Goal: Task Accomplishment & Management: Manage account settings

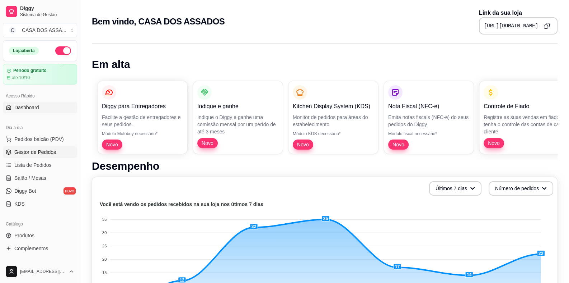
click at [46, 152] on span "Gestor de Pedidos" at bounding box center [35, 151] width 42 height 7
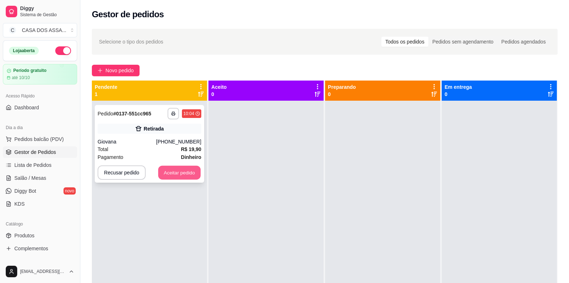
click at [176, 172] on button "Aceitar pedido" at bounding box center [179, 173] width 42 height 14
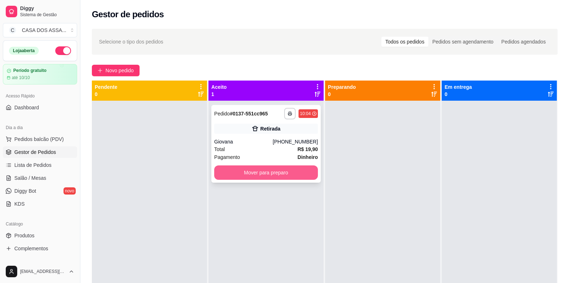
click at [261, 171] on button "Mover para preparo" at bounding box center [266, 172] width 104 height 14
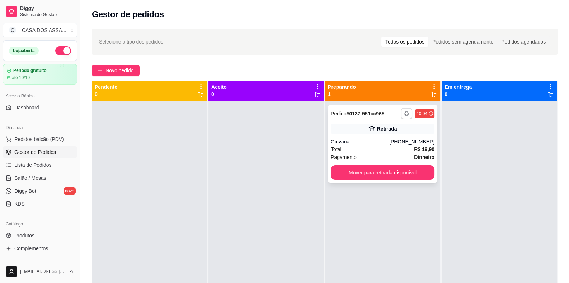
click at [405, 112] on icon "button" at bounding box center [407, 113] width 4 height 4
click at [385, 137] on button "IMPRESSORA" at bounding box center [384, 138] width 52 height 11
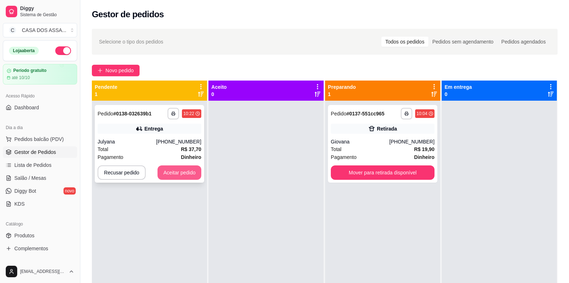
click at [178, 173] on button "Aceitar pedido" at bounding box center [180, 172] width 44 height 14
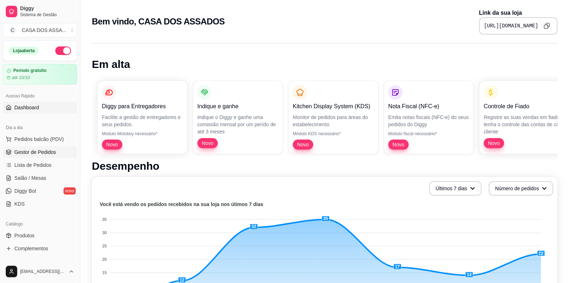
click at [39, 152] on span "Gestor de Pedidos" at bounding box center [35, 151] width 42 height 7
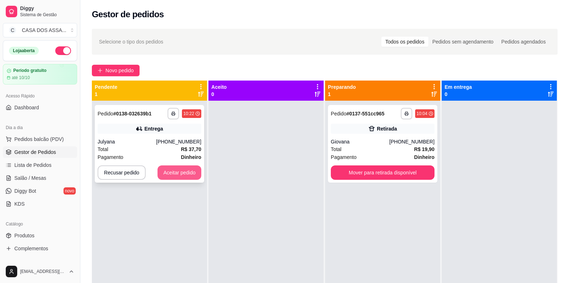
click at [175, 173] on button "Aceitar pedido" at bounding box center [180, 172] width 44 height 14
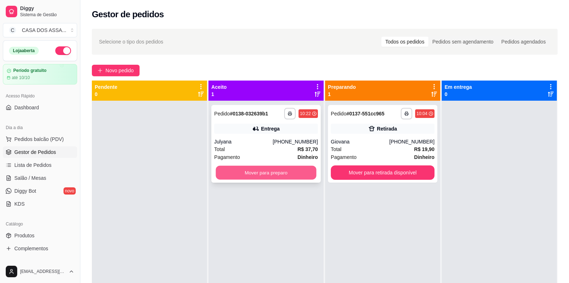
click at [251, 176] on button "Mover para preparo" at bounding box center [266, 173] width 101 height 14
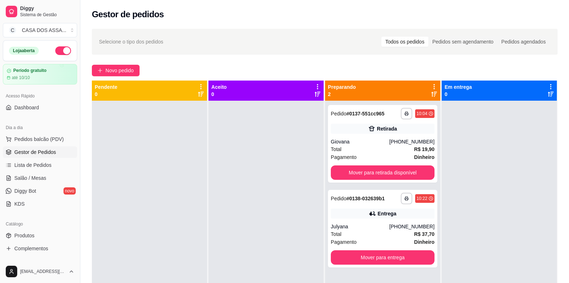
click at [38, 154] on span "Gestor de Pedidos" at bounding box center [35, 151] width 42 height 7
click at [39, 107] on link "Dashboard" at bounding box center [40, 107] width 74 height 11
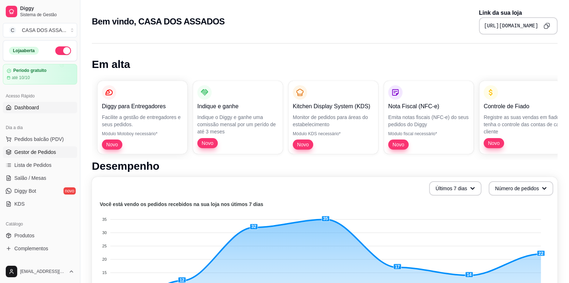
click at [41, 152] on span "Gestor de Pedidos" at bounding box center [35, 151] width 42 height 7
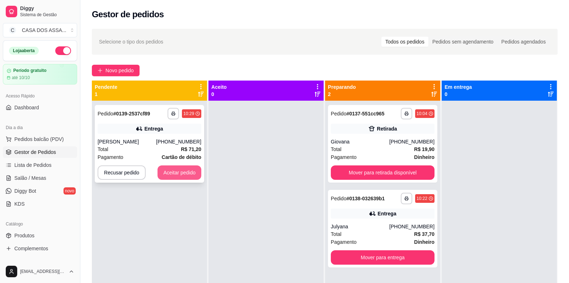
click at [190, 170] on button "Aceitar pedido" at bounding box center [180, 172] width 44 height 14
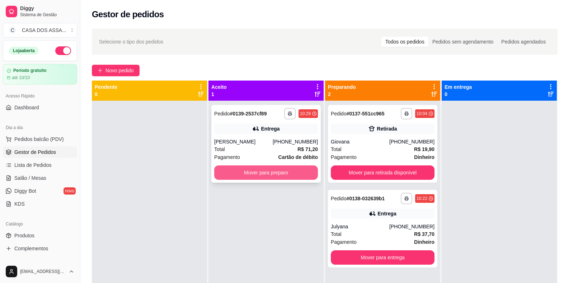
click at [299, 171] on button "Mover para preparo" at bounding box center [266, 172] width 104 height 14
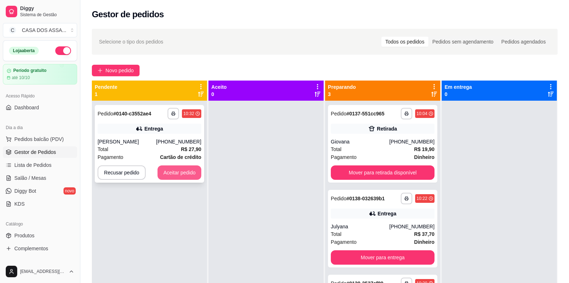
click at [172, 174] on button "Aceitar pedido" at bounding box center [180, 172] width 44 height 14
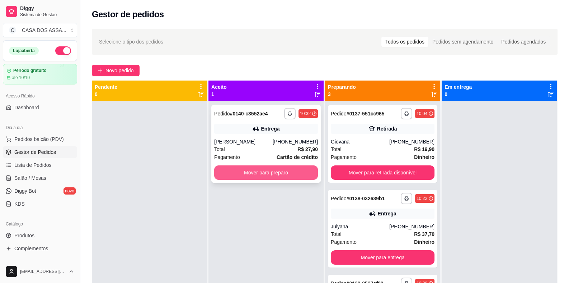
click at [258, 174] on button "Mover para preparo" at bounding box center [266, 172] width 104 height 14
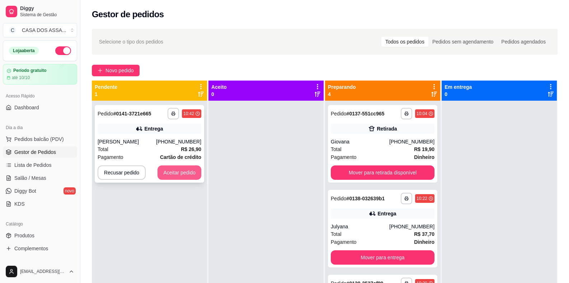
click at [186, 170] on button "Aceitar pedido" at bounding box center [180, 172] width 44 height 14
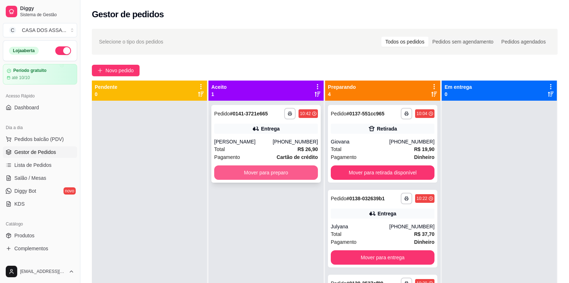
click at [302, 173] on button "Mover para preparo" at bounding box center [266, 172] width 104 height 14
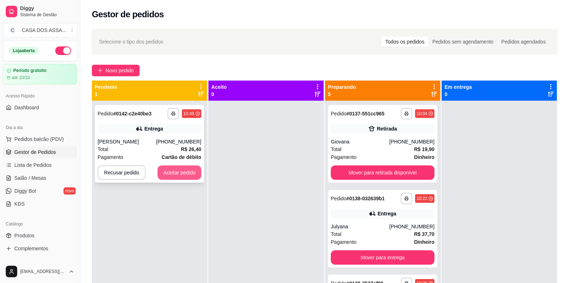
click at [181, 173] on button "Aceitar pedido" at bounding box center [180, 172] width 44 height 14
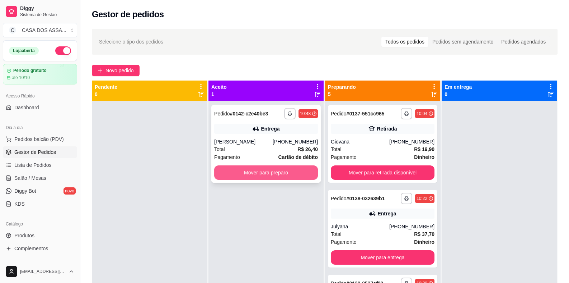
click at [257, 174] on button "Mover para preparo" at bounding box center [266, 172] width 104 height 14
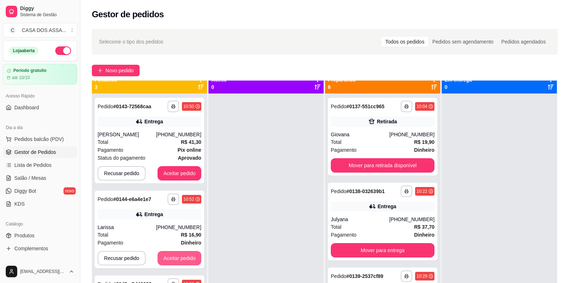
scroll to position [20, 0]
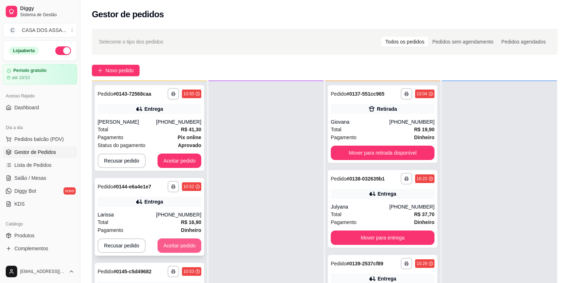
click at [182, 241] on button "Aceitar pedido" at bounding box center [180, 245] width 44 height 14
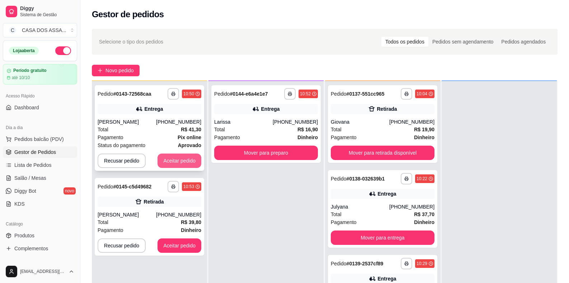
click at [187, 158] on button "Aceitar pedido" at bounding box center [180, 160] width 44 height 14
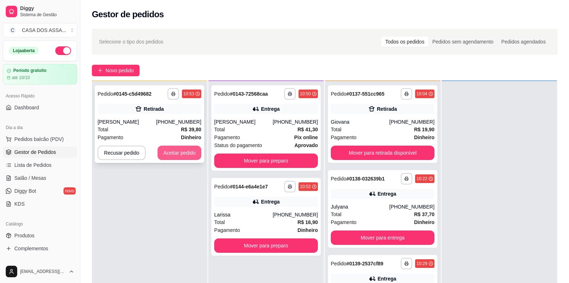
click at [183, 149] on button "Aceitar pedido" at bounding box center [180, 152] width 44 height 14
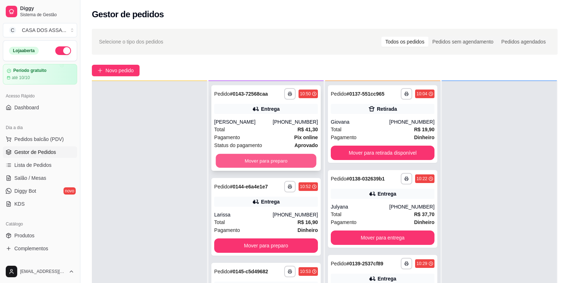
click at [282, 164] on button "Mover para preparo" at bounding box center [266, 161] width 101 height 14
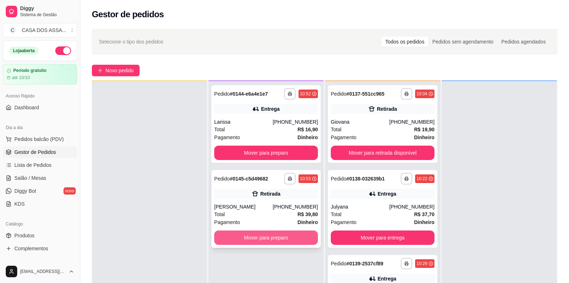
click at [282, 236] on button "Mover para preparo" at bounding box center [266, 237] width 104 height 14
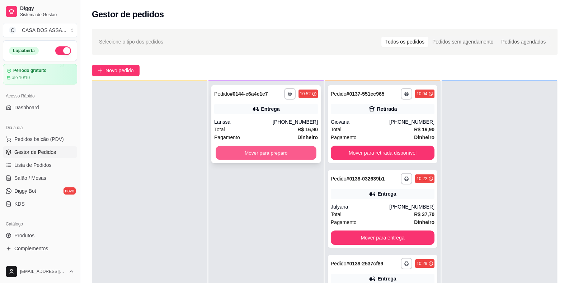
click at [276, 157] on button "Mover para preparo" at bounding box center [266, 153] width 101 height 14
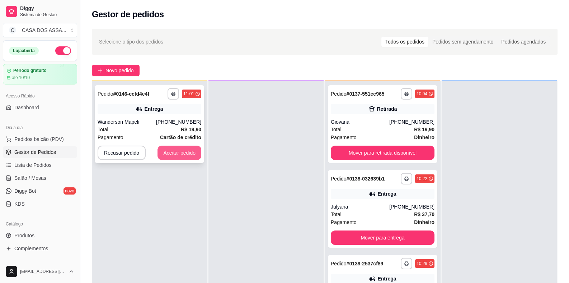
click at [179, 148] on button "Aceitar pedido" at bounding box center [180, 152] width 44 height 14
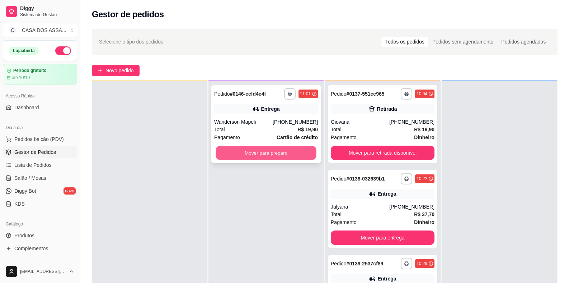
click at [285, 153] on button "Mover para preparo" at bounding box center [266, 153] width 101 height 14
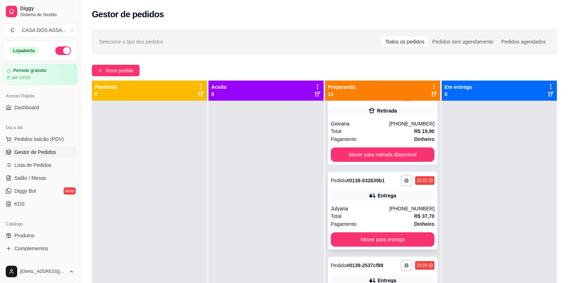
scroll to position [36, 0]
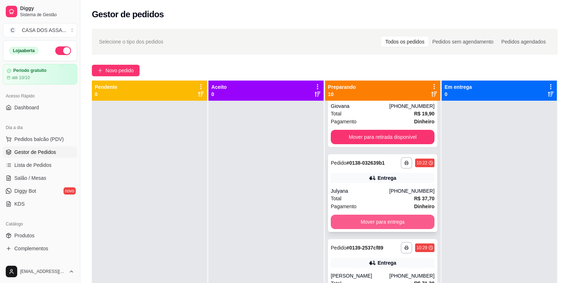
click at [381, 223] on button "Mover para entrega" at bounding box center [383, 221] width 104 height 14
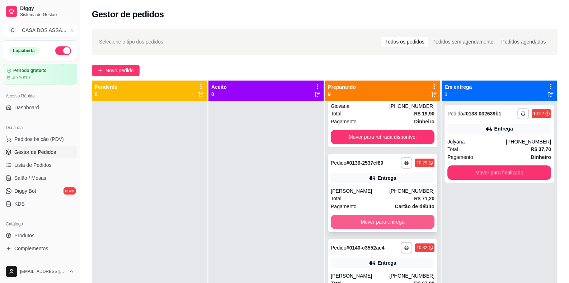
click at [384, 223] on button "Mover para entrega" at bounding box center [383, 221] width 104 height 14
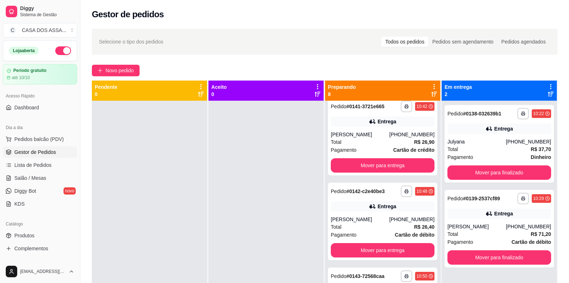
scroll to position [179, 0]
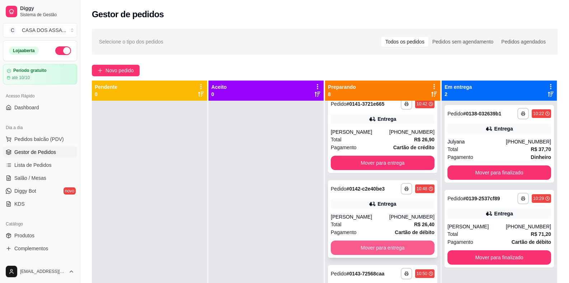
click at [385, 247] on button "Mover para entrega" at bounding box center [383, 247] width 104 height 14
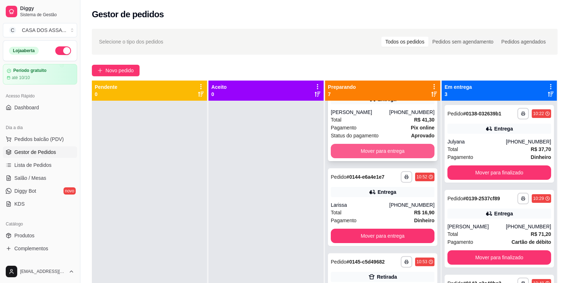
scroll to position [287, 0]
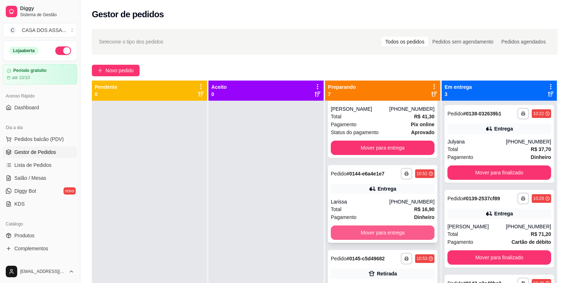
click at [388, 235] on button "Mover para entrega" at bounding box center [383, 232] width 104 height 14
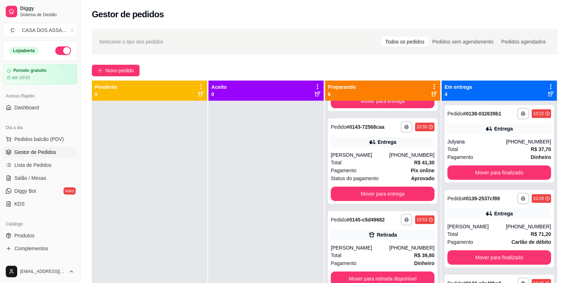
scroll to position [241, 0]
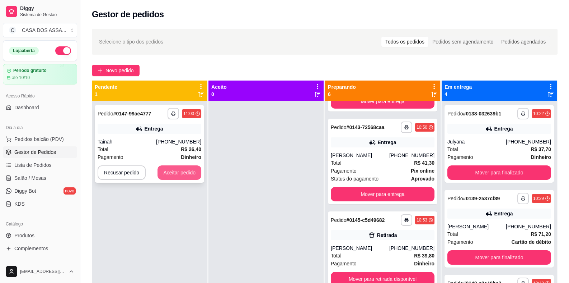
click at [183, 173] on button "Aceitar pedido" at bounding box center [180, 172] width 44 height 14
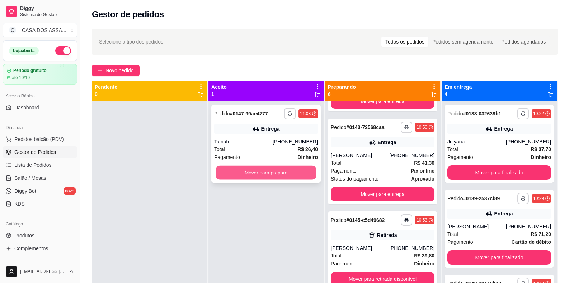
click at [278, 172] on button "Mover para preparo" at bounding box center [266, 173] width 101 height 14
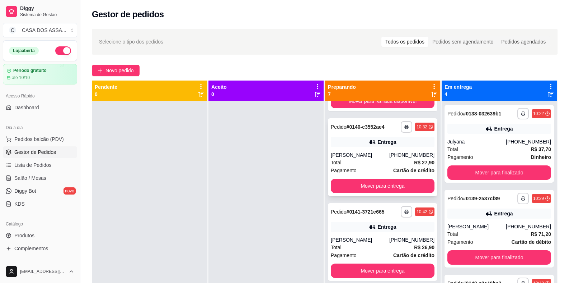
scroll to position [0, 0]
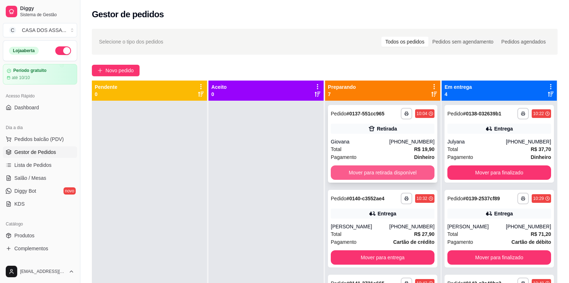
click at [382, 173] on button "Mover para retirada disponível" at bounding box center [383, 172] width 104 height 14
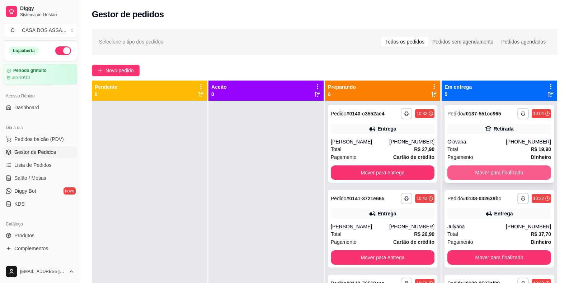
click at [492, 173] on button "Mover para finalizado" at bounding box center [500, 172] width 104 height 14
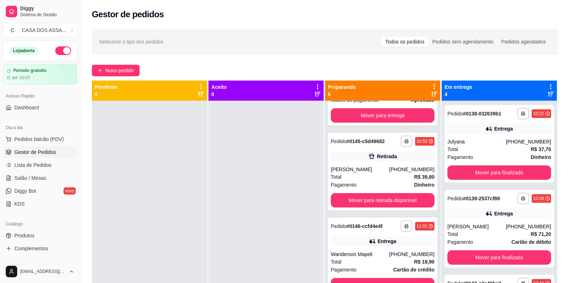
scroll to position [241, 0]
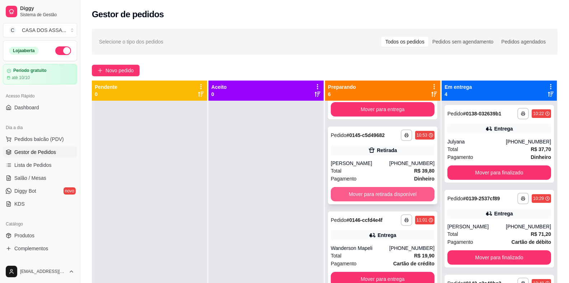
click at [395, 193] on button "Mover para retirada disponível" at bounding box center [383, 194] width 104 height 14
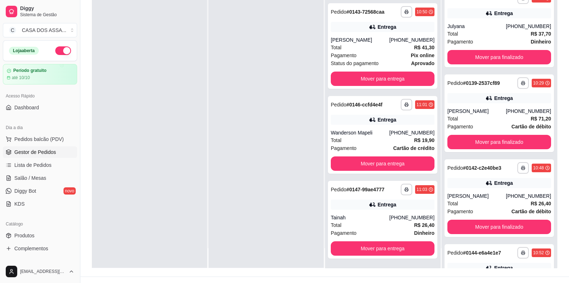
scroll to position [108, 0]
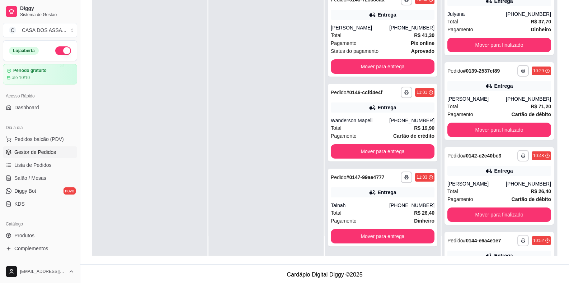
click at [276, 123] on div at bounding box center [266, 114] width 115 height 283
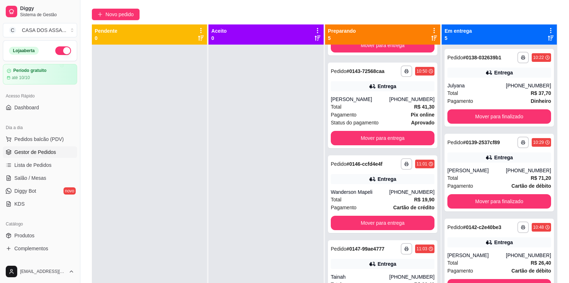
scroll to position [0, 0]
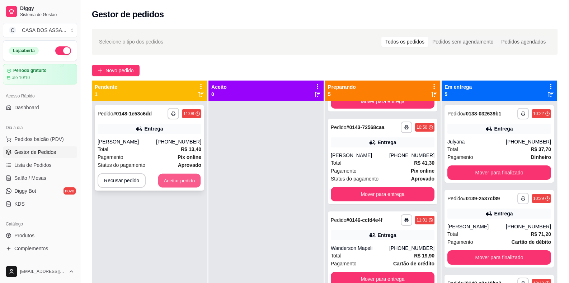
click at [175, 181] on button "Aceitar pedido" at bounding box center [179, 180] width 42 height 14
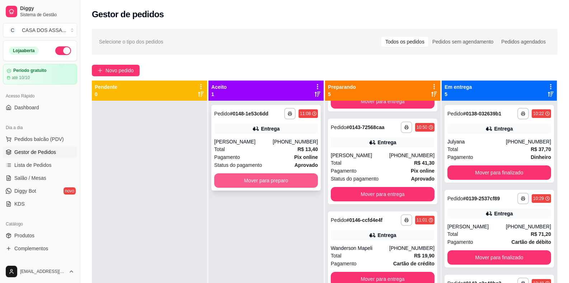
click at [283, 180] on button "Mover para preparo" at bounding box center [266, 180] width 104 height 14
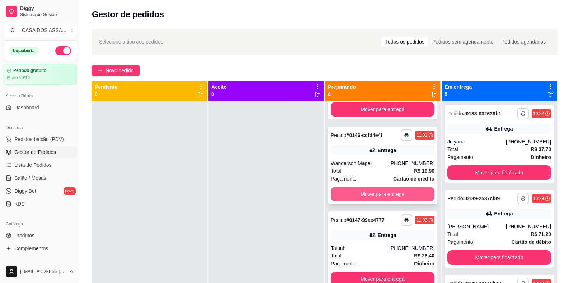
scroll to position [248, 0]
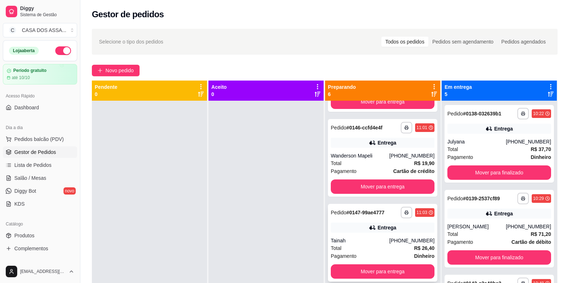
click at [355, 216] on div "Pedido # 0147-99ae4777" at bounding box center [358, 212] width 54 height 9
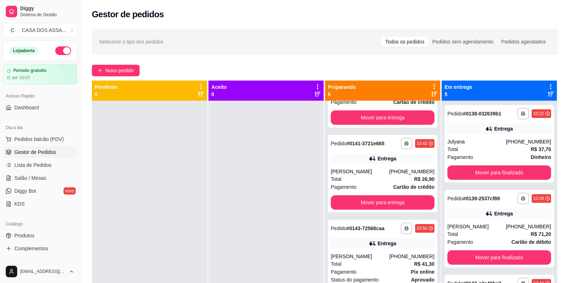
scroll to position [0, 0]
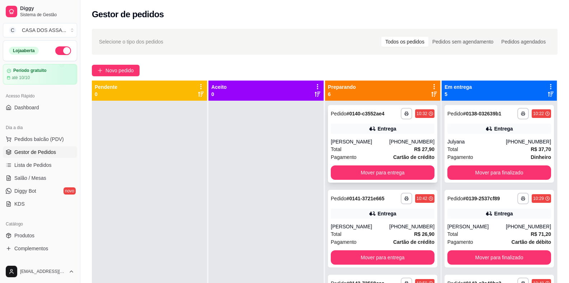
click at [360, 116] on strong "# 0140-c3552ae4" at bounding box center [366, 114] width 38 height 6
click at [146, 16] on h2 "Gestor de pedidos" at bounding box center [128, 14] width 72 height 11
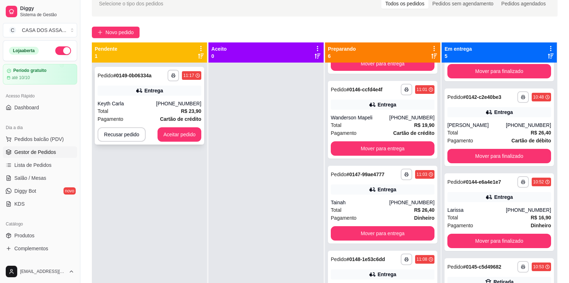
scroll to position [37, 0]
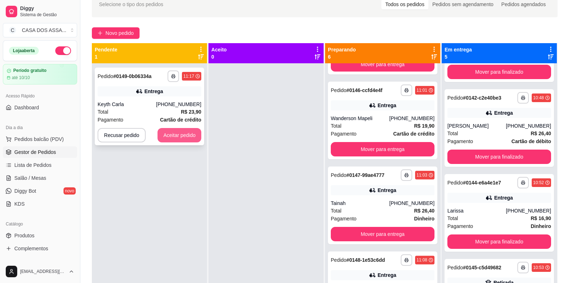
click at [180, 136] on button "Aceitar pedido" at bounding box center [180, 135] width 44 height 14
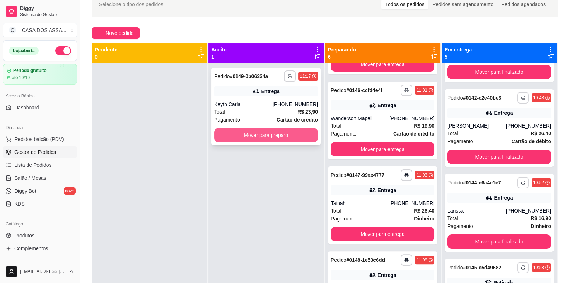
click at [284, 138] on button "Mover para preparo" at bounding box center [266, 135] width 104 height 14
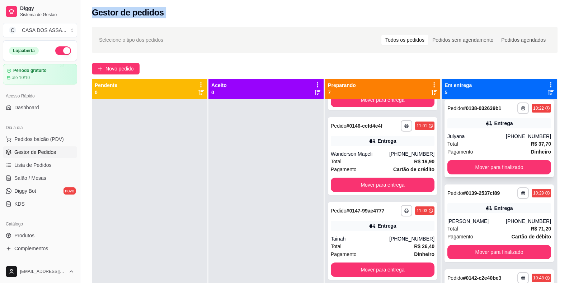
scroll to position [0, 0]
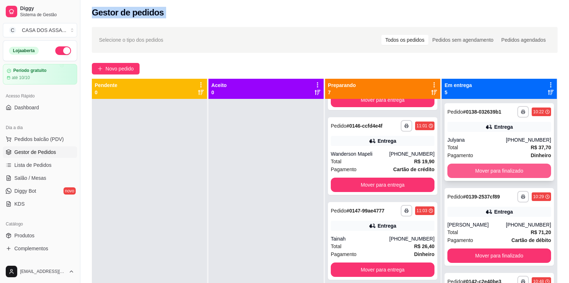
click at [489, 170] on button "Mover para finalizado" at bounding box center [500, 170] width 104 height 14
click at [489, 171] on button "Mover para finalizado" at bounding box center [500, 170] width 104 height 14
click at [495, 172] on button "Mover para finalizado" at bounding box center [500, 170] width 104 height 14
click at [499, 171] on button "Mover para finalizado" at bounding box center [499, 171] width 101 height 14
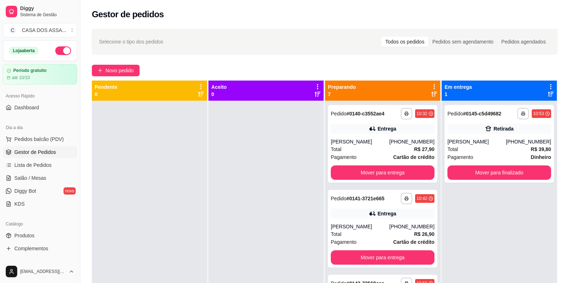
drag, startPoint x: 239, startPoint y: 148, endPoint x: 193, endPoint y: 195, distance: 65.0
click at [238, 149] on div at bounding box center [266, 242] width 115 height 283
click at [356, 128] on div "Entrega" at bounding box center [383, 128] width 104 height 10
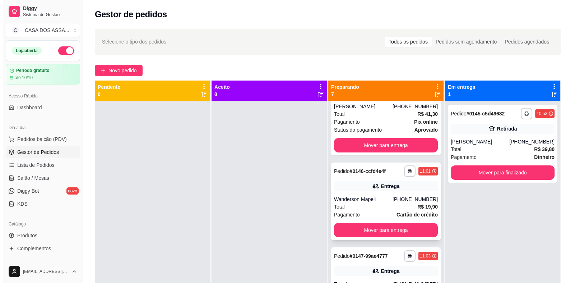
scroll to position [251, 0]
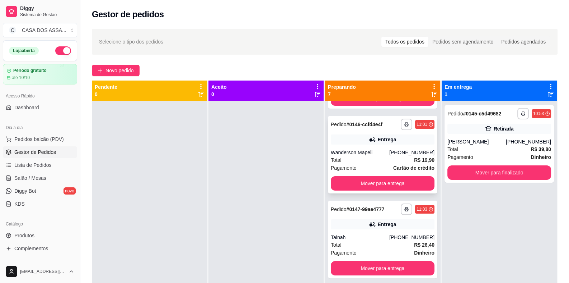
click at [362, 146] on div "**********" at bounding box center [382, 155] width 109 height 78
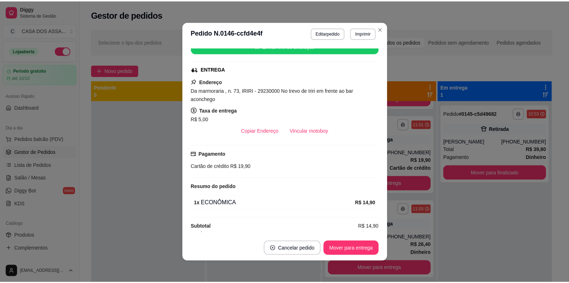
scroll to position [102, 0]
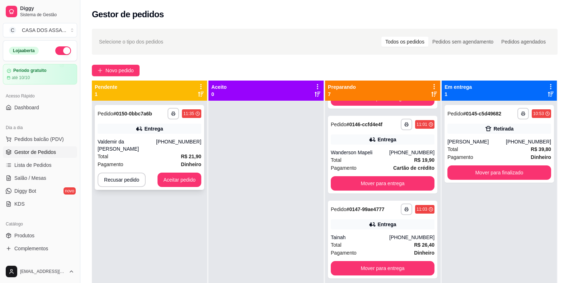
click at [167, 138] on div "[PHONE_NUMBER]" at bounding box center [178, 145] width 45 height 14
click at [183, 174] on button "Aceitar pedido" at bounding box center [179, 180] width 42 height 14
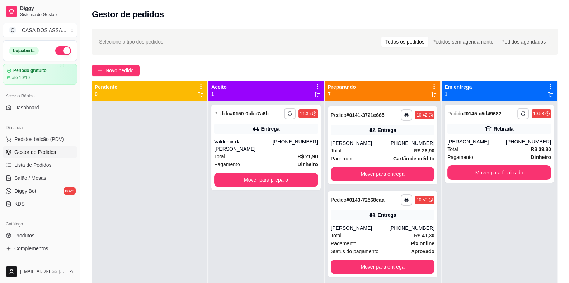
scroll to position [0, 0]
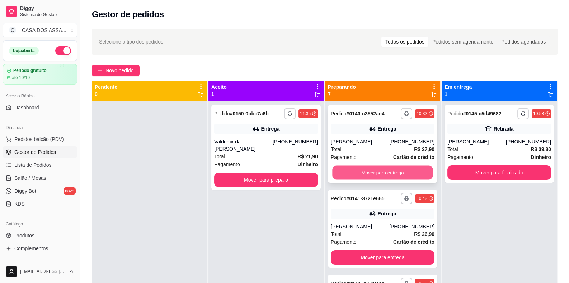
click at [387, 171] on button "Mover para entrega" at bounding box center [382, 173] width 101 height 14
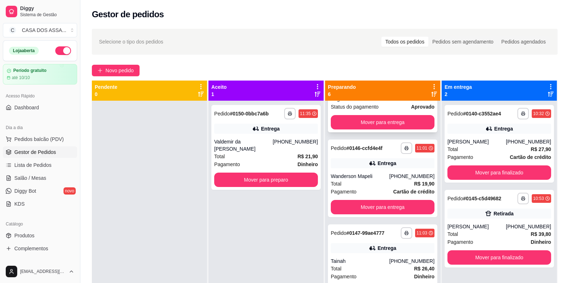
scroll to position [143, 0]
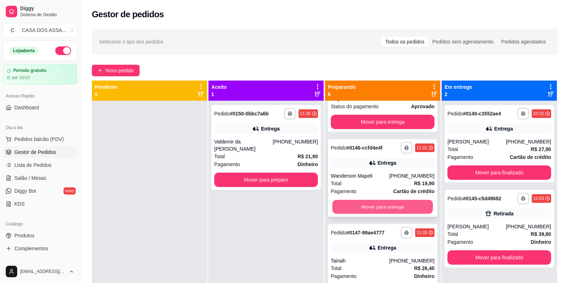
click at [370, 205] on button "Mover para entrega" at bounding box center [382, 207] width 101 height 14
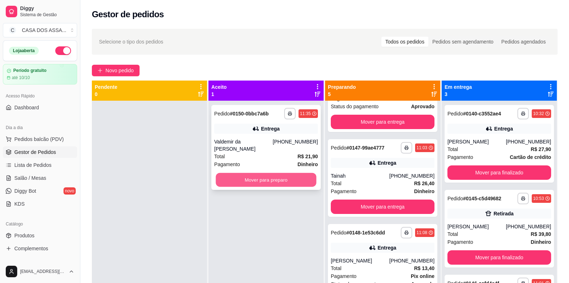
click at [259, 181] on button "Mover para preparo" at bounding box center [266, 180] width 101 height 14
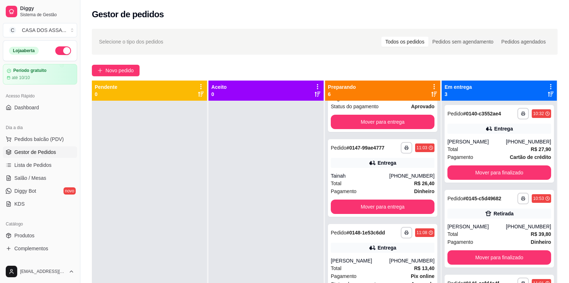
click at [143, 13] on h2 "Gestor de pedidos" at bounding box center [128, 14] width 72 height 11
click at [142, 13] on h2 "Gestor de pedidos" at bounding box center [128, 14] width 72 height 11
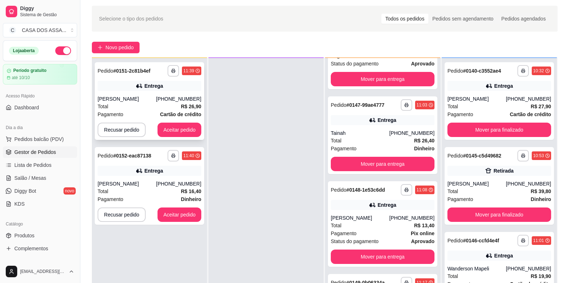
scroll to position [36, 0]
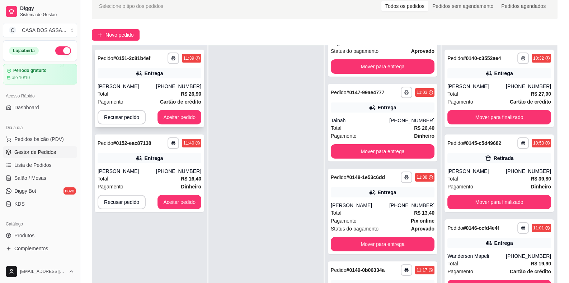
click at [159, 91] on div "Total R$ 26,90" at bounding box center [150, 94] width 104 height 8
click at [171, 59] on icon "button" at bounding box center [173, 58] width 4 height 4
click at [152, 82] on button "IMPRESSORA" at bounding box center [153, 82] width 50 height 11
click at [187, 120] on button "Aceitar pedido" at bounding box center [180, 117] width 44 height 14
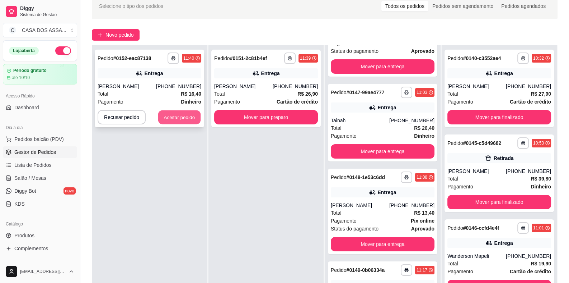
click at [194, 118] on button "Aceitar pedido" at bounding box center [179, 117] width 42 height 14
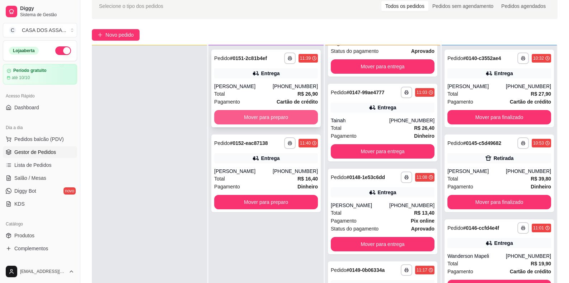
click at [274, 117] on button "Mover para preparo" at bounding box center [266, 117] width 104 height 14
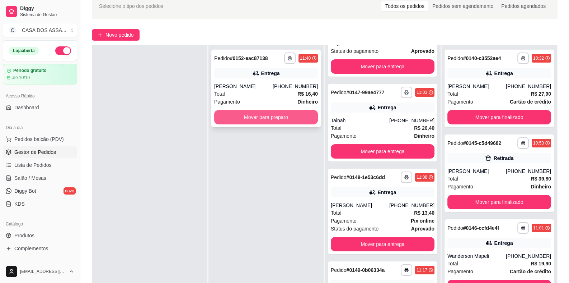
click at [270, 121] on button "Mover para preparo" at bounding box center [266, 117] width 104 height 14
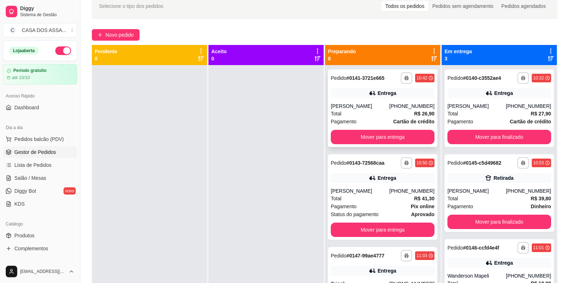
scroll to position [0, 0]
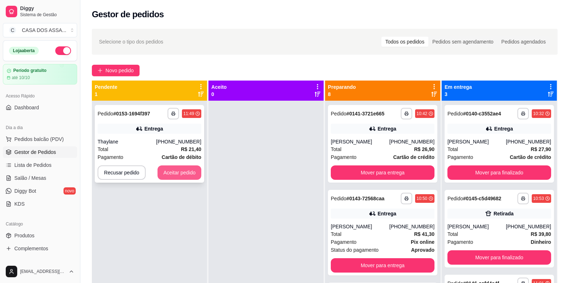
click at [177, 175] on button "Aceitar pedido" at bounding box center [180, 172] width 44 height 14
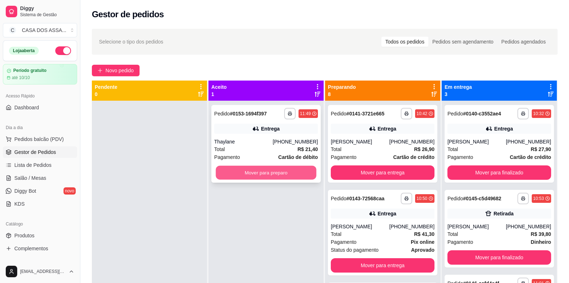
click at [288, 172] on button "Mover para preparo" at bounding box center [266, 173] width 101 height 14
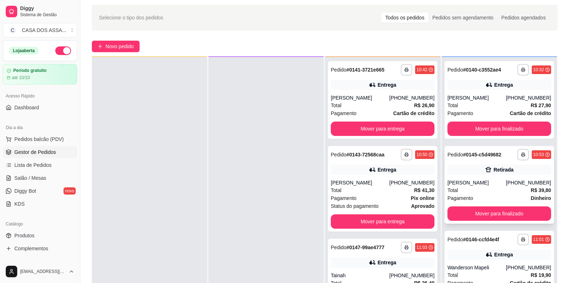
scroll to position [36, 0]
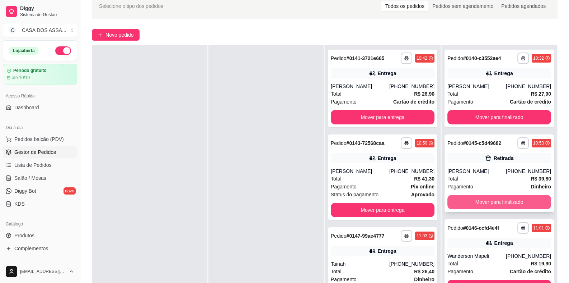
click at [491, 200] on button "Mover para finalizado" at bounding box center [500, 202] width 104 height 14
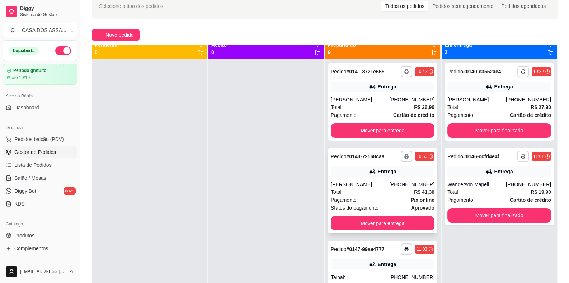
scroll to position [0, 0]
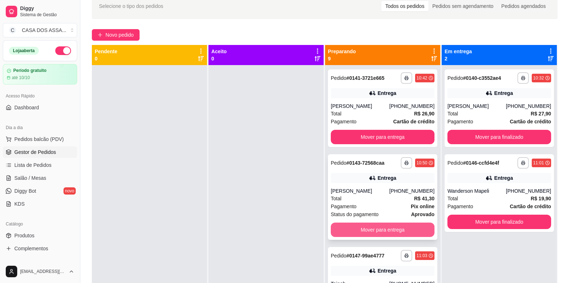
click at [374, 229] on button "Mover para entrega" at bounding box center [383, 229] width 104 height 14
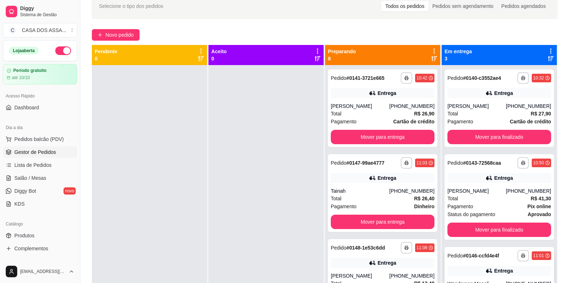
scroll to position [20, 0]
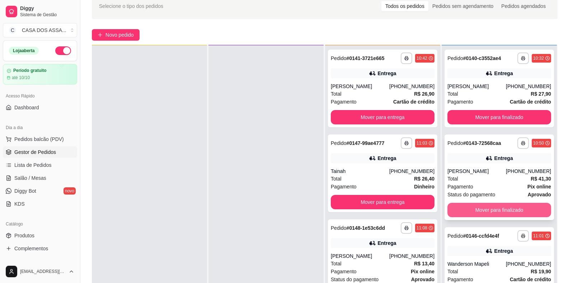
click at [497, 209] on button "Mover para finalizado" at bounding box center [500, 209] width 104 height 14
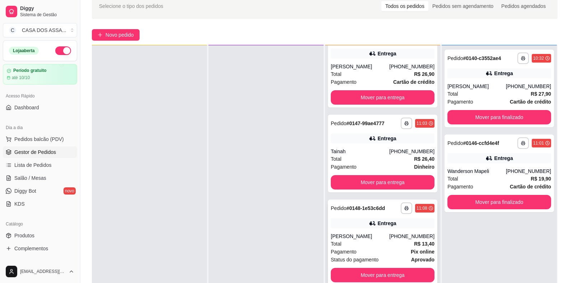
scroll to position [36, 0]
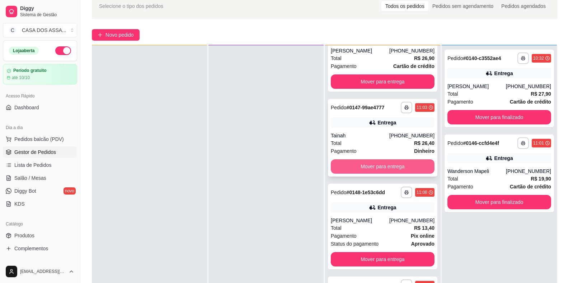
click at [378, 163] on button "Mover para entrega" at bounding box center [383, 166] width 104 height 14
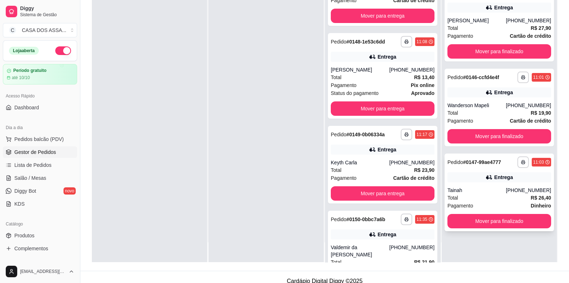
scroll to position [109, 0]
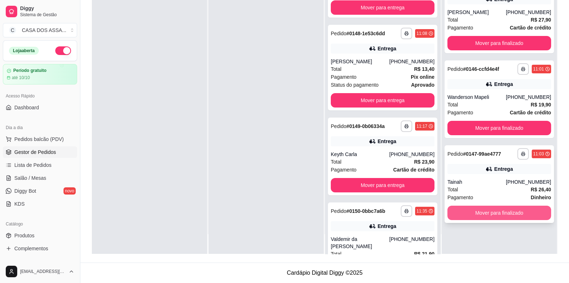
click at [483, 212] on button "Mover para finalizado" at bounding box center [500, 212] width 104 height 14
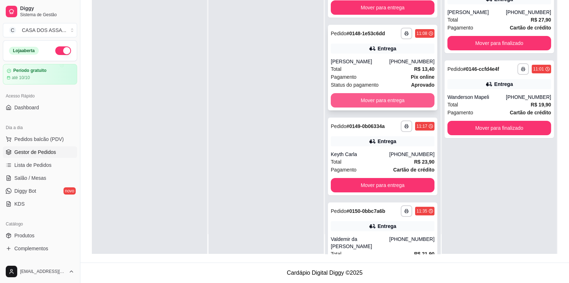
click at [371, 99] on button "Mover para entrega" at bounding box center [383, 100] width 104 height 14
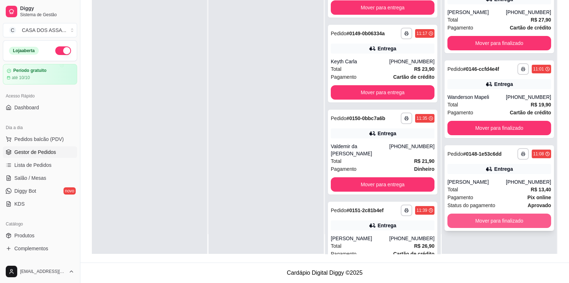
click at [494, 220] on button "Mover para finalizado" at bounding box center [500, 220] width 104 height 14
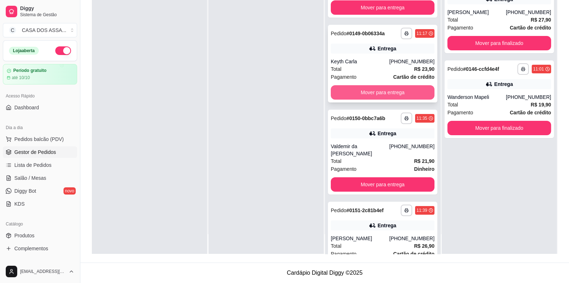
click at [383, 92] on button "Mover para entrega" at bounding box center [383, 92] width 104 height 14
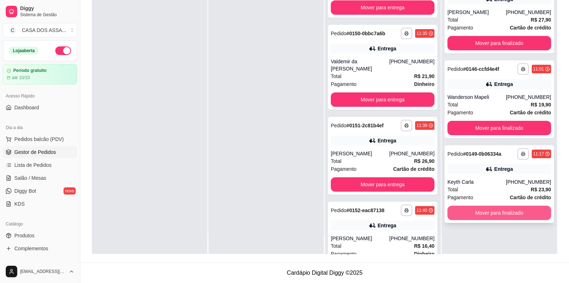
click at [494, 211] on button "Mover para finalizado" at bounding box center [500, 212] width 104 height 14
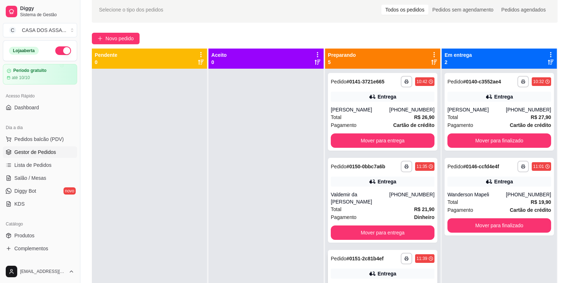
scroll to position [0, 0]
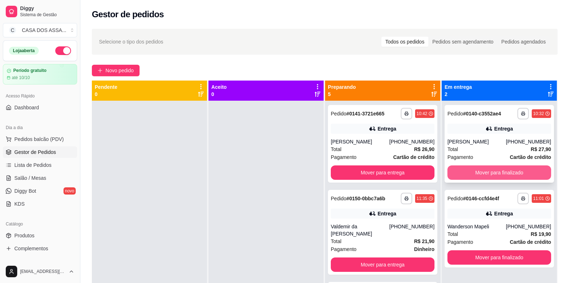
click at [497, 170] on button "Mover para finalizado" at bounding box center [500, 172] width 104 height 14
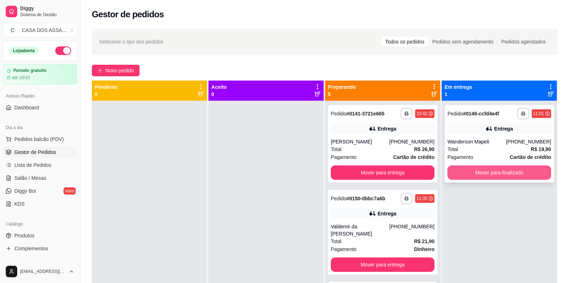
click at [491, 172] on button "Mover para finalizado" at bounding box center [500, 172] width 104 height 14
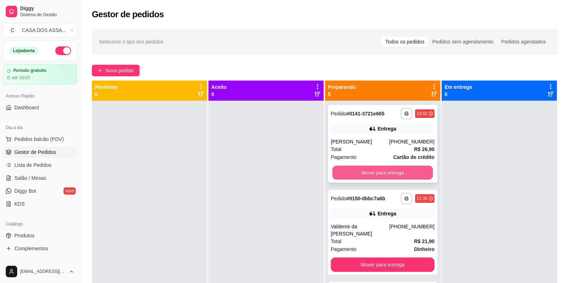
click at [375, 173] on button "Mover para entrega" at bounding box center [382, 173] width 101 height 14
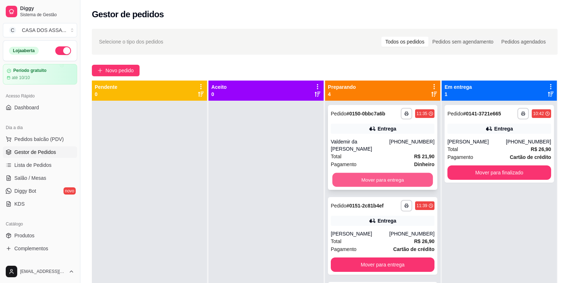
click at [383, 179] on button "Mover para entrega" at bounding box center [382, 180] width 101 height 14
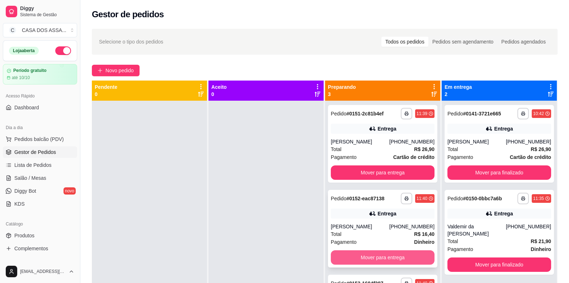
click at [381, 258] on button "Mover para entrega" at bounding box center [383, 257] width 104 height 14
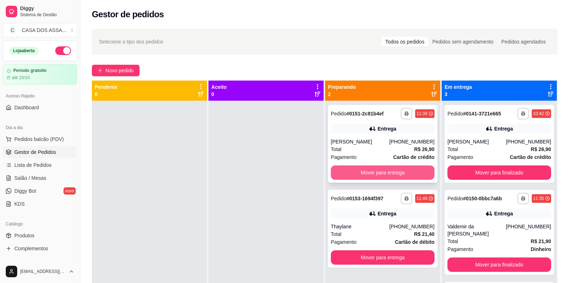
click at [376, 170] on button "Mover para entrega" at bounding box center [383, 172] width 104 height 14
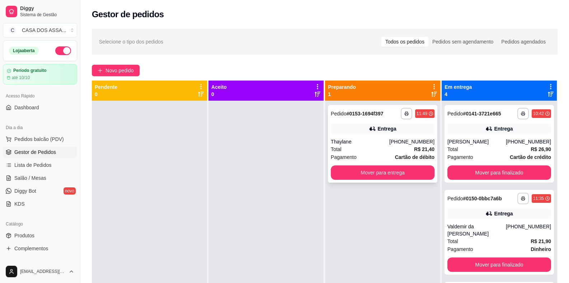
click at [369, 113] on strong "# 0153-1694f397" at bounding box center [365, 114] width 37 height 6
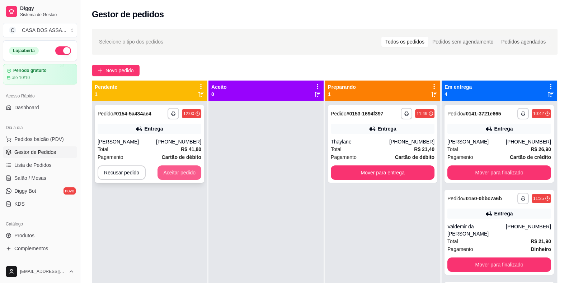
click at [179, 175] on button "Aceitar pedido" at bounding box center [180, 172] width 44 height 14
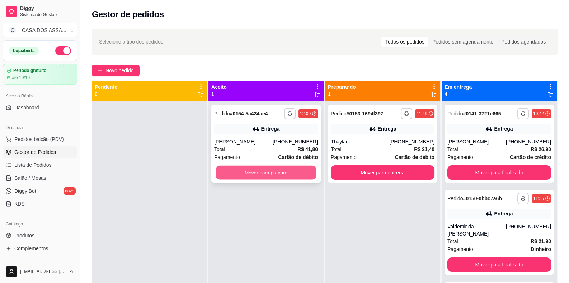
click at [279, 174] on button "Mover para preparo" at bounding box center [266, 173] width 101 height 14
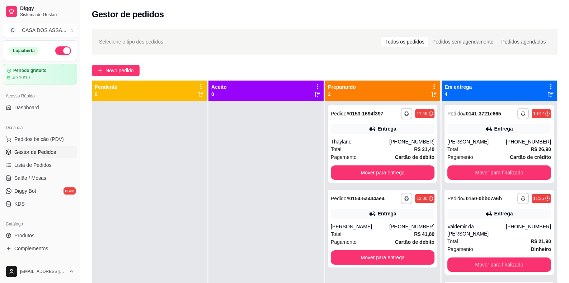
click at [116, 17] on h2 "Gestor de pedidos" at bounding box center [128, 14] width 72 height 11
click at [153, 17] on h2 "Gestor de pedidos" at bounding box center [128, 14] width 72 height 11
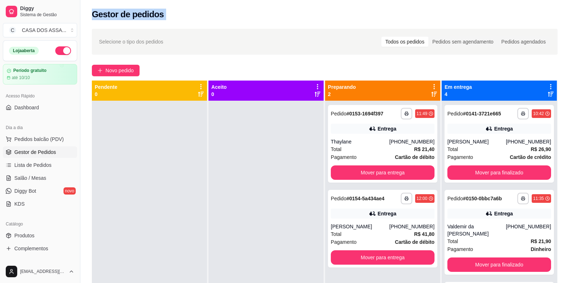
click at [153, 17] on h2 "Gestor de pedidos" at bounding box center [128, 14] width 72 height 11
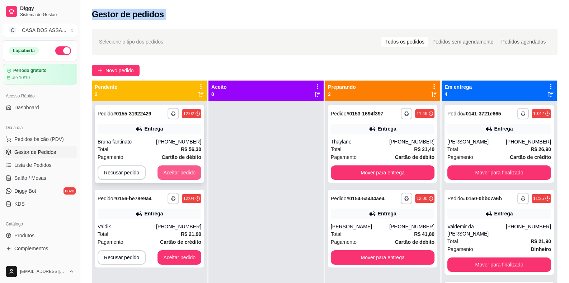
click at [167, 169] on button "Aceitar pedido" at bounding box center [180, 172] width 44 height 14
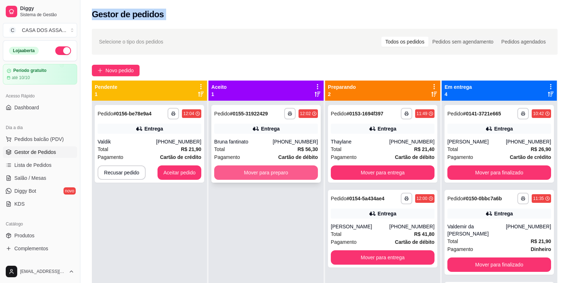
click at [247, 172] on button "Mover para preparo" at bounding box center [266, 172] width 104 height 14
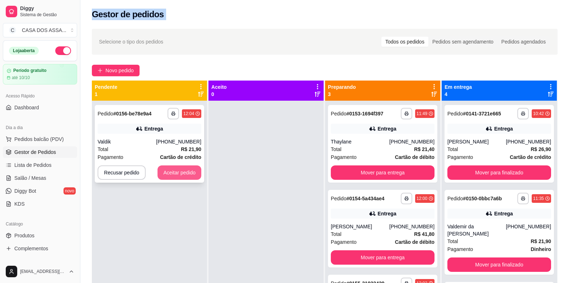
click at [178, 173] on button "Aceitar pedido" at bounding box center [180, 172] width 44 height 14
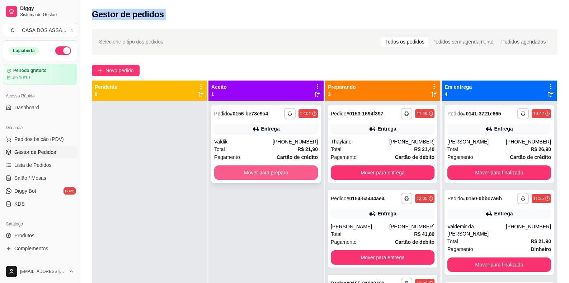
click at [259, 174] on button "Mover para preparo" at bounding box center [266, 172] width 104 height 14
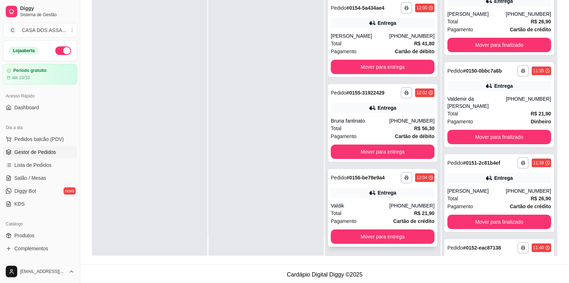
scroll to position [109, 0]
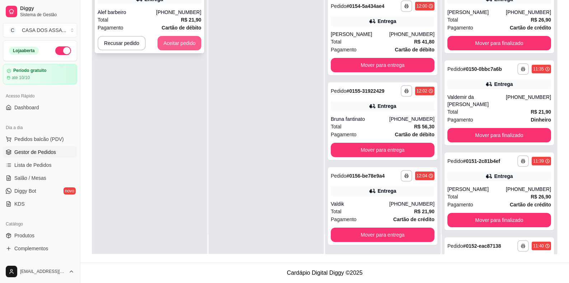
click at [187, 48] on button "Aceitar pedido" at bounding box center [180, 43] width 44 height 14
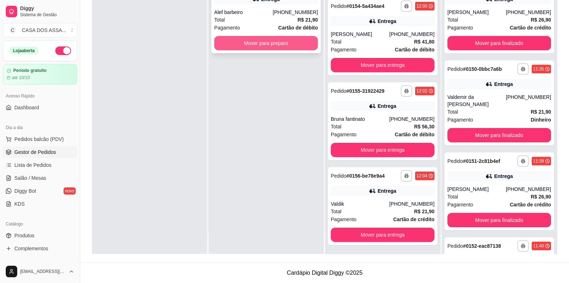
click at [294, 42] on button "Mover para preparo" at bounding box center [266, 43] width 104 height 14
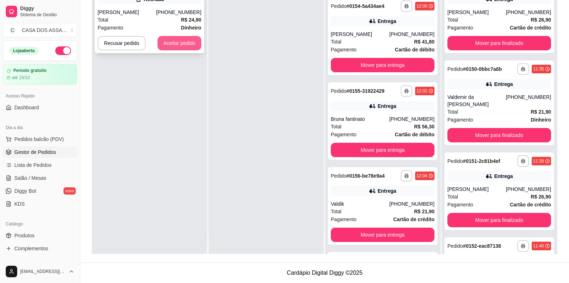
click at [183, 46] on button "Aceitar pedido" at bounding box center [180, 43] width 44 height 14
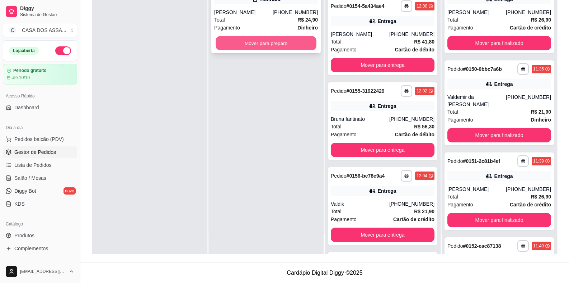
click at [287, 48] on button "Mover para preparo" at bounding box center [266, 43] width 101 height 14
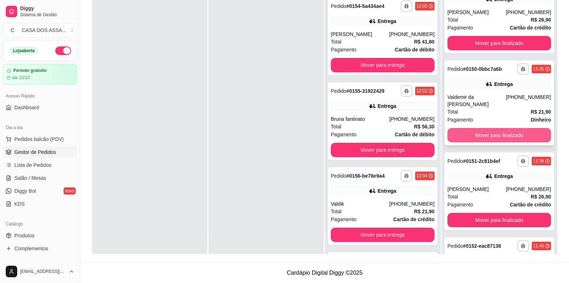
click at [497, 137] on button "Mover para finalizado" at bounding box center [500, 135] width 104 height 14
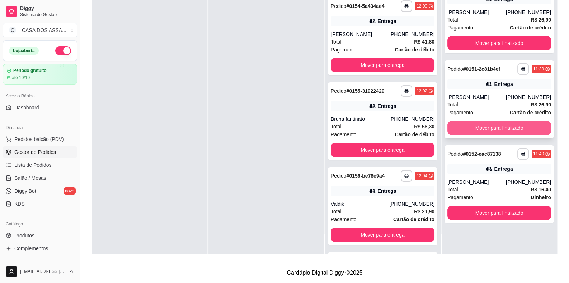
click at [498, 128] on button "Mover para finalizado" at bounding box center [500, 128] width 104 height 14
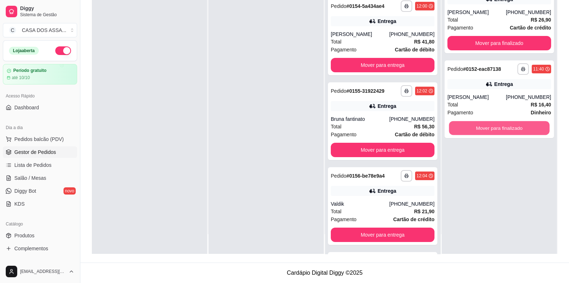
click at [498, 128] on button "Mover para finalizado" at bounding box center [499, 128] width 101 height 14
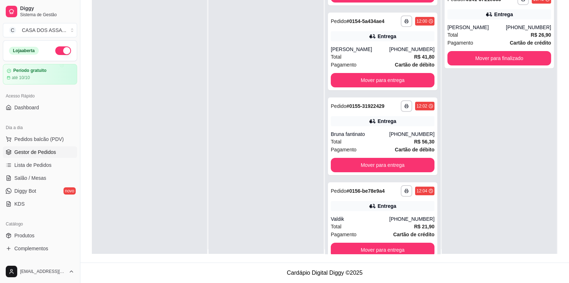
scroll to position [0, 0]
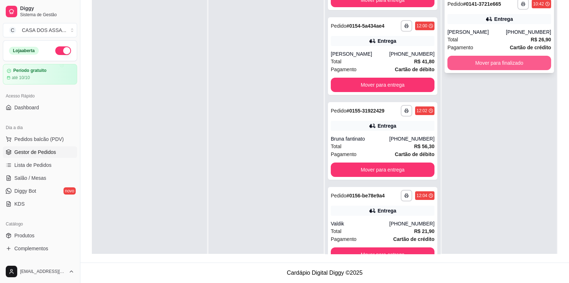
click at [503, 67] on button "Mover para finalizado" at bounding box center [500, 63] width 104 height 14
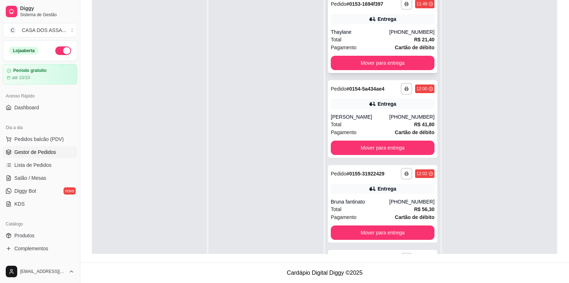
scroll to position [73, 0]
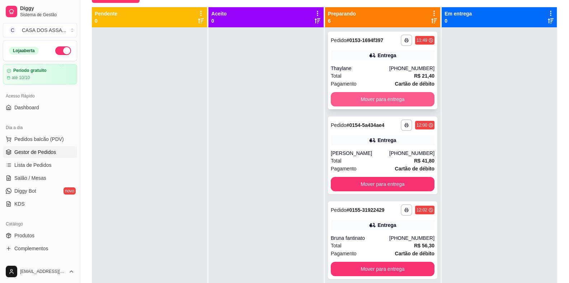
click at [366, 101] on button "Mover para entrega" at bounding box center [383, 99] width 104 height 14
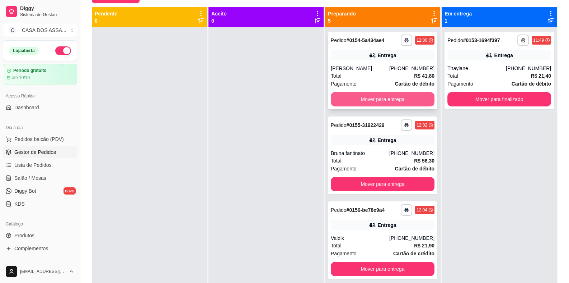
click at [367, 95] on button "Mover para entrega" at bounding box center [383, 99] width 104 height 14
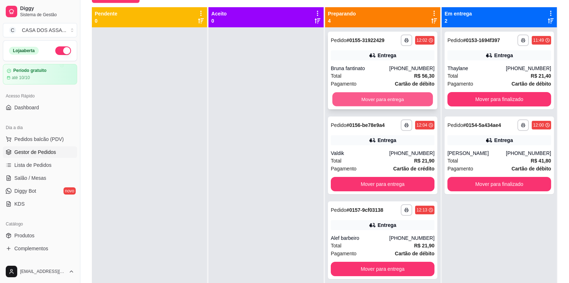
click at [383, 98] on button "Mover para entrega" at bounding box center [382, 99] width 101 height 14
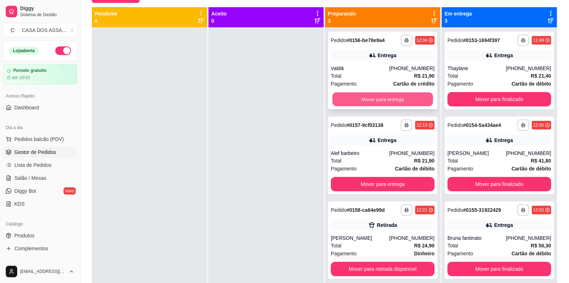
click at [381, 102] on button "Mover para entrega" at bounding box center [382, 99] width 101 height 14
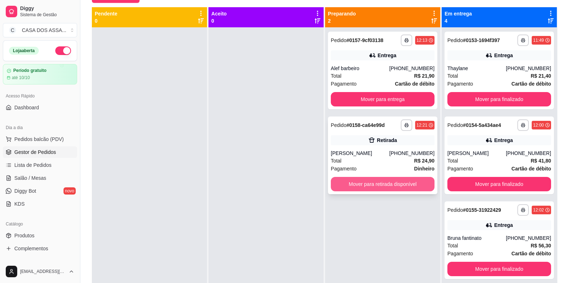
click at [387, 182] on button "Mover para retirada disponível" at bounding box center [383, 184] width 104 height 14
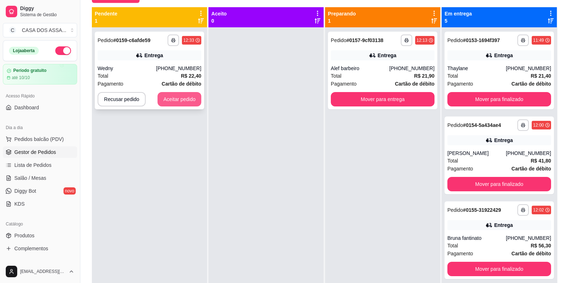
click at [177, 98] on button "Aceitar pedido" at bounding box center [180, 99] width 44 height 14
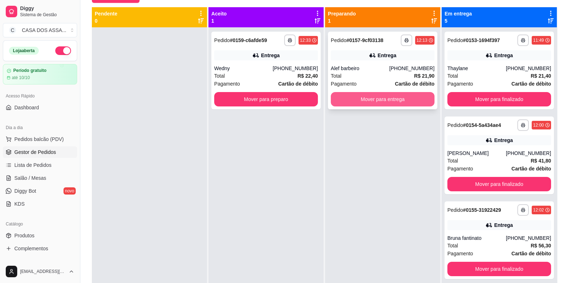
click at [368, 100] on button "Mover para entrega" at bounding box center [383, 99] width 104 height 14
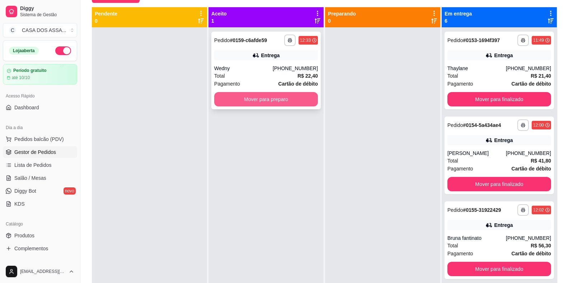
click at [267, 98] on button "Mover para preparo" at bounding box center [266, 99] width 104 height 14
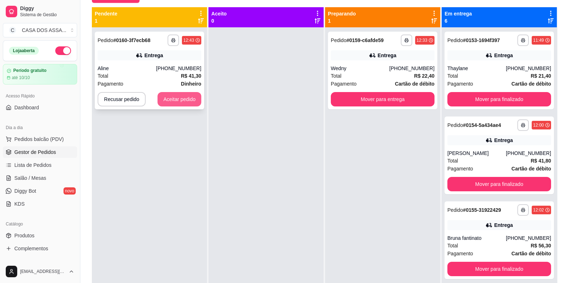
click at [181, 103] on button "Aceitar pedido" at bounding box center [180, 99] width 44 height 14
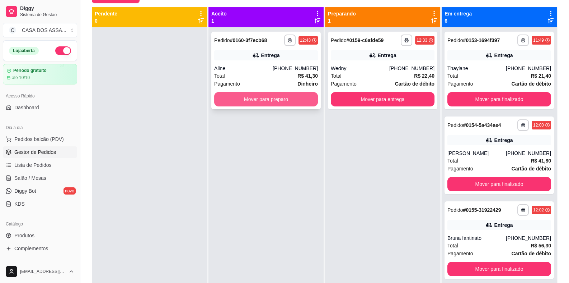
click at [284, 96] on button "Mover para preparo" at bounding box center [266, 99] width 104 height 14
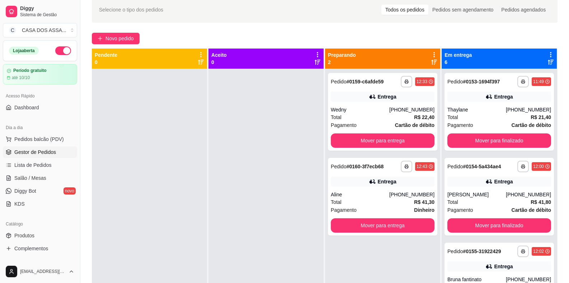
scroll to position [0, 0]
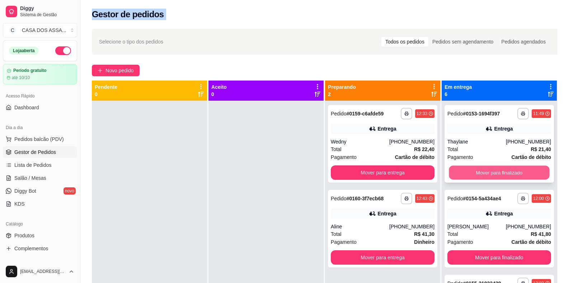
click at [492, 174] on button "Mover para finalizado" at bounding box center [499, 173] width 101 height 14
click at [491, 174] on button "Mover para finalizado" at bounding box center [499, 173] width 101 height 14
click at [491, 174] on button "Mover para finalizado" at bounding box center [500, 172] width 104 height 14
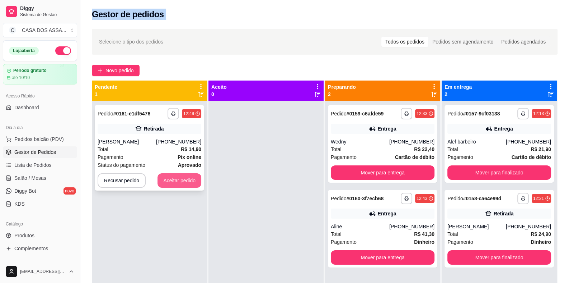
click at [180, 179] on button "Aceitar pedido" at bounding box center [180, 180] width 44 height 14
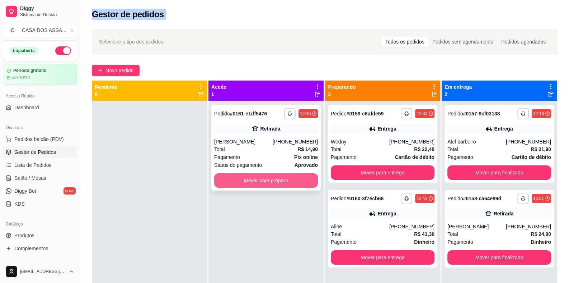
click at [257, 181] on button "Mover para preparo" at bounding box center [266, 180] width 104 height 14
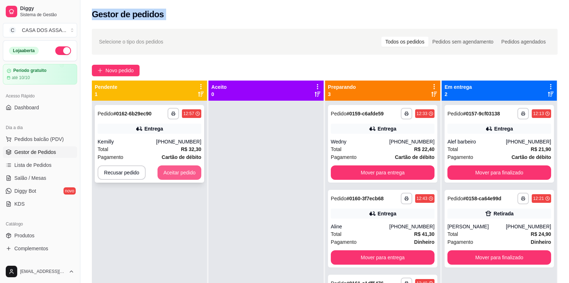
click at [195, 166] on button "Aceitar pedido" at bounding box center [180, 172] width 44 height 14
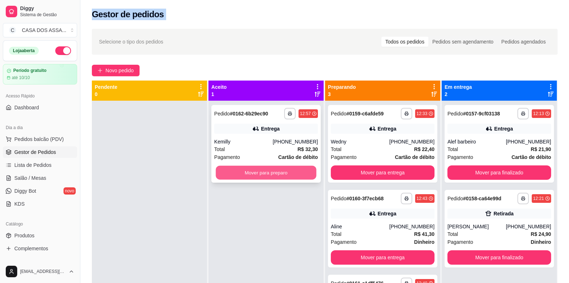
click at [267, 168] on button "Mover para preparo" at bounding box center [266, 173] width 101 height 14
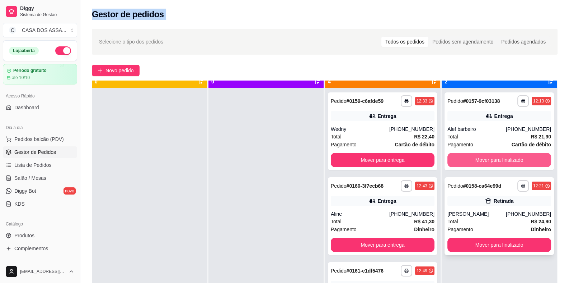
scroll to position [20, 0]
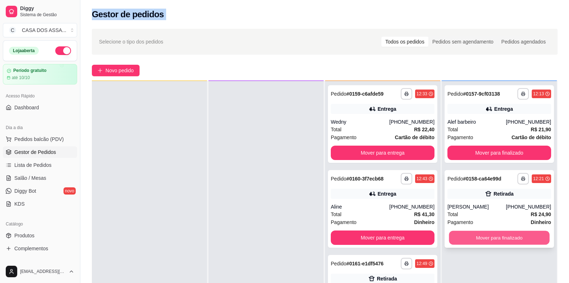
click at [503, 239] on button "Mover para finalizado" at bounding box center [499, 237] width 101 height 14
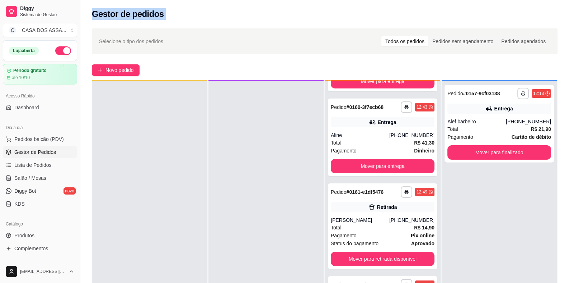
scroll to position [108, 0]
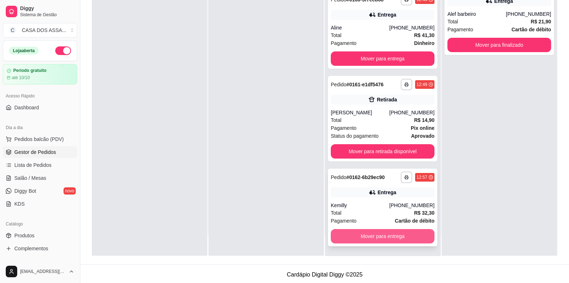
click at [385, 237] on button "Mover para entrega" at bounding box center [383, 236] width 104 height 14
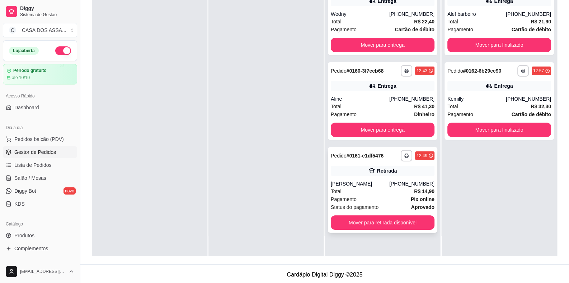
scroll to position [0, 0]
click at [377, 223] on button "Mover para retirada disponível" at bounding box center [382, 222] width 101 height 14
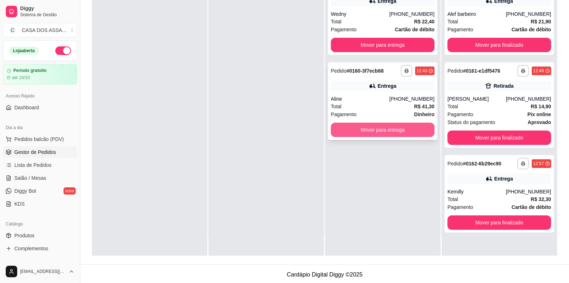
click at [376, 132] on button "Mover para entrega" at bounding box center [383, 129] width 104 height 14
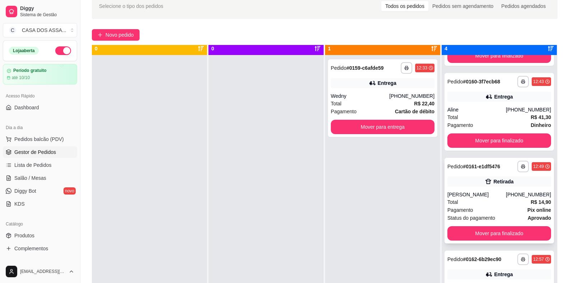
scroll to position [20, 0]
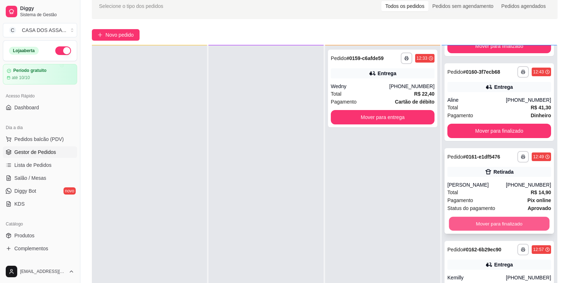
click at [490, 221] on button "Mover para finalizado" at bounding box center [499, 223] width 101 height 14
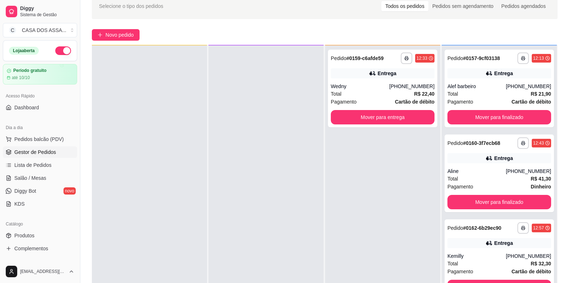
scroll to position [0, 0]
